Goal: Register for event/course

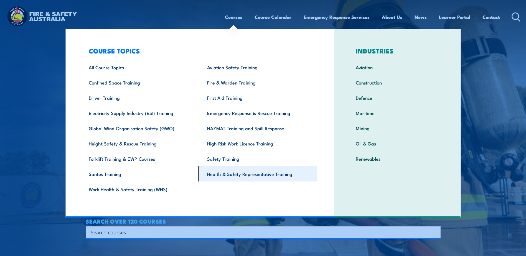
click at [235, 174] on link "Health & Safety Representative Training" at bounding box center [258, 173] width 118 height 15
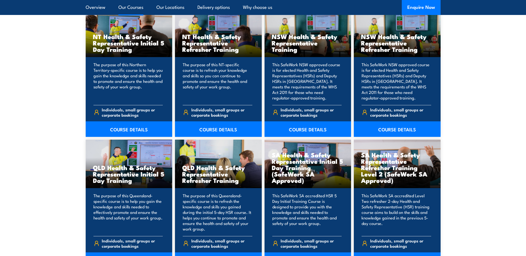
scroll to position [610, 0]
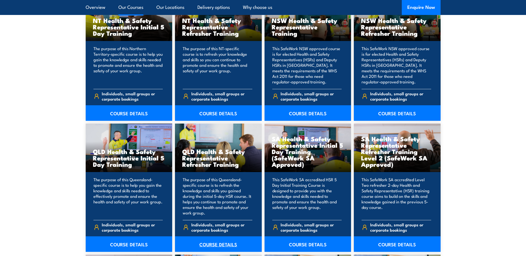
click at [218, 243] on link "COURSE DETAILS" at bounding box center [218, 245] width 87 height 16
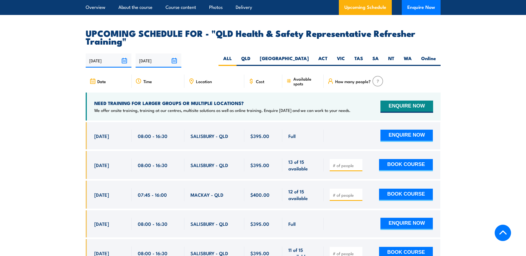
scroll to position [943, 0]
